Goal: Transaction & Acquisition: Purchase product/service

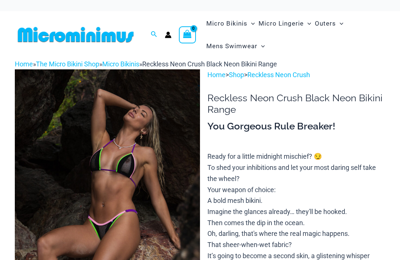
click at [177, 192] on img at bounding box center [107, 208] width 185 height 278
click at [178, 207] on img at bounding box center [107, 208] width 185 height 278
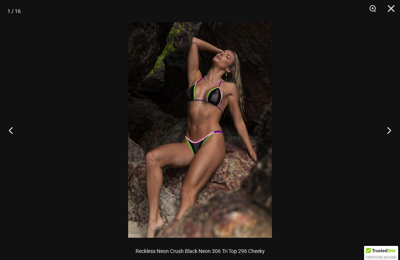
click at [208, 190] on img at bounding box center [200, 129] width 144 height 215
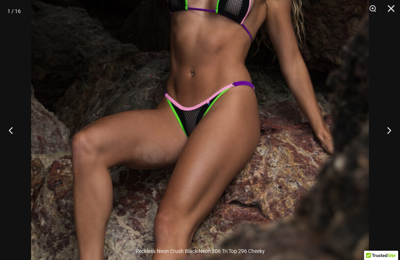
click at [388, 125] on button "Next" at bounding box center [386, 130] width 28 height 37
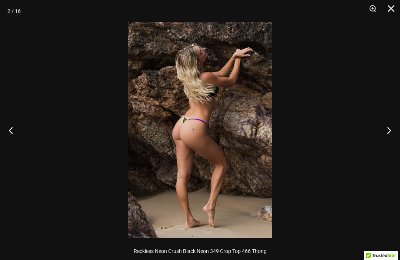
click at [391, 132] on button "Next" at bounding box center [386, 130] width 28 height 37
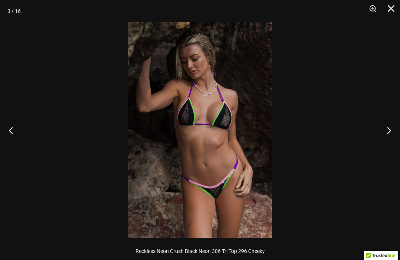
click at [388, 134] on button "Next" at bounding box center [386, 130] width 28 height 37
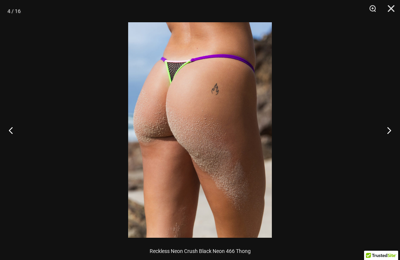
click at [395, 133] on button "Next" at bounding box center [386, 130] width 28 height 37
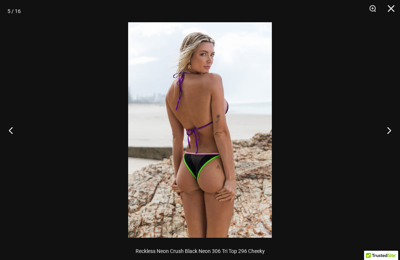
click at [395, 136] on button "Next" at bounding box center [386, 130] width 28 height 37
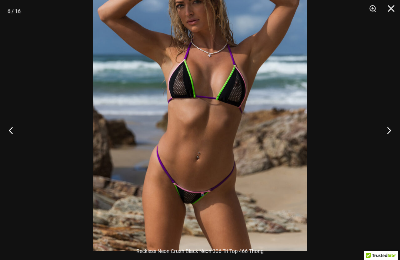
click at [386, 128] on button "Next" at bounding box center [386, 130] width 28 height 37
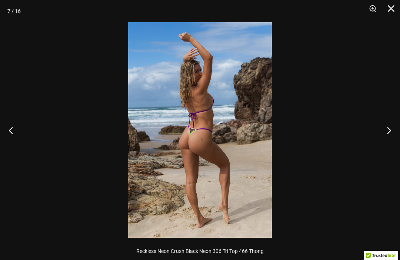
click at [387, 127] on button "Next" at bounding box center [386, 130] width 28 height 37
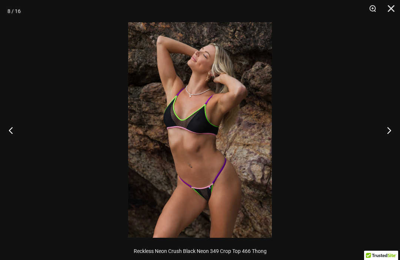
click at [244, 182] on img at bounding box center [200, 129] width 144 height 215
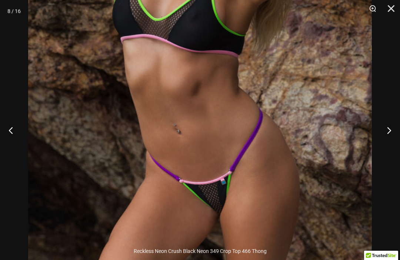
click at [389, 129] on button "Next" at bounding box center [386, 130] width 28 height 37
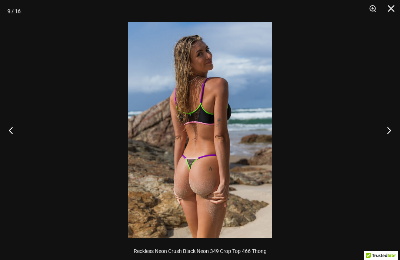
click at [394, 127] on button "Next" at bounding box center [386, 130] width 28 height 37
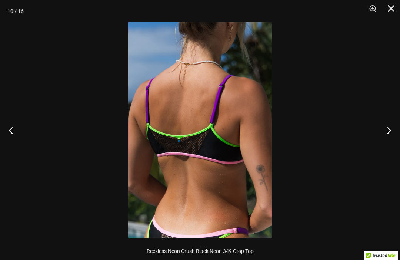
click at [388, 125] on button "Next" at bounding box center [386, 130] width 28 height 37
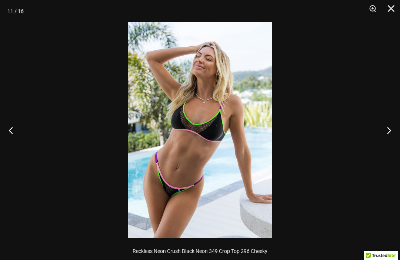
click at [388, 134] on button "Next" at bounding box center [386, 130] width 28 height 37
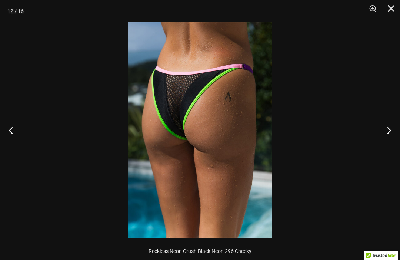
click at [389, 135] on button "Next" at bounding box center [386, 130] width 28 height 37
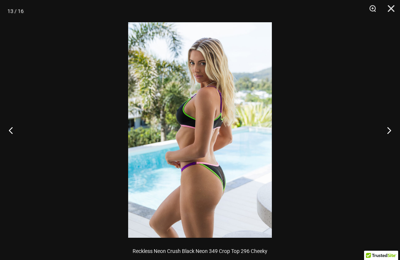
click at [395, 10] on button "Close" at bounding box center [388, 11] width 19 height 22
